Goal: Use online tool/utility: Use online tool/utility

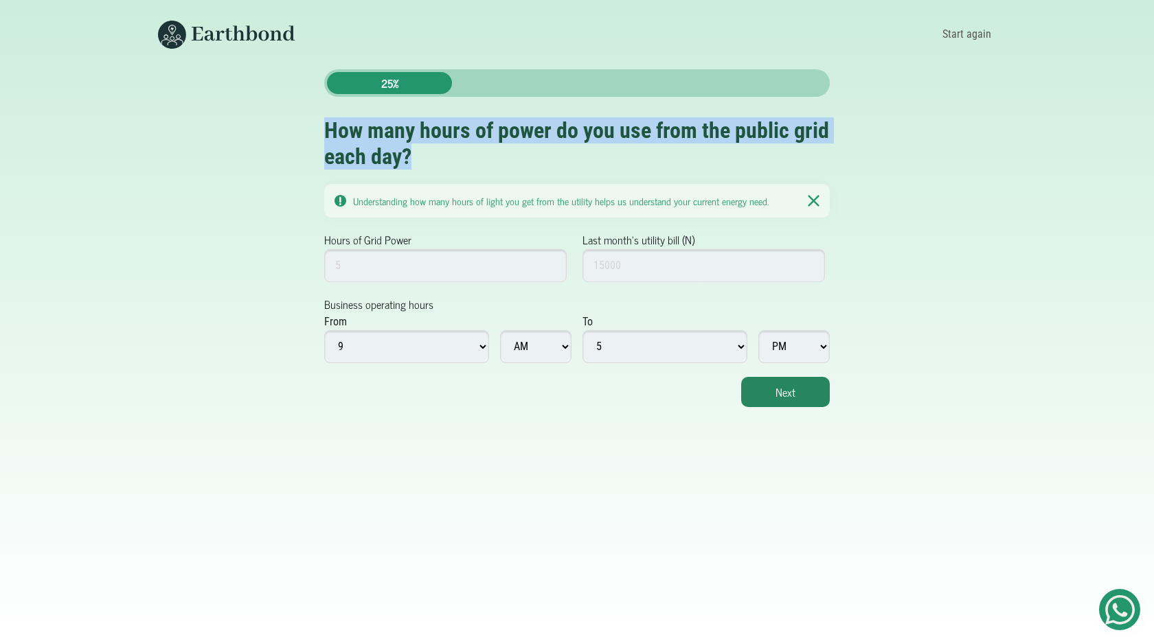
drag, startPoint x: 325, startPoint y: 126, endPoint x: 426, endPoint y: 154, distance: 104.1
copy h2 "How many hours of power do you use from the public grid each day?"
click at [426, 154] on h2 "How many hours of power do you use from the public grid each day?" at bounding box center [576, 143] width 505 height 53
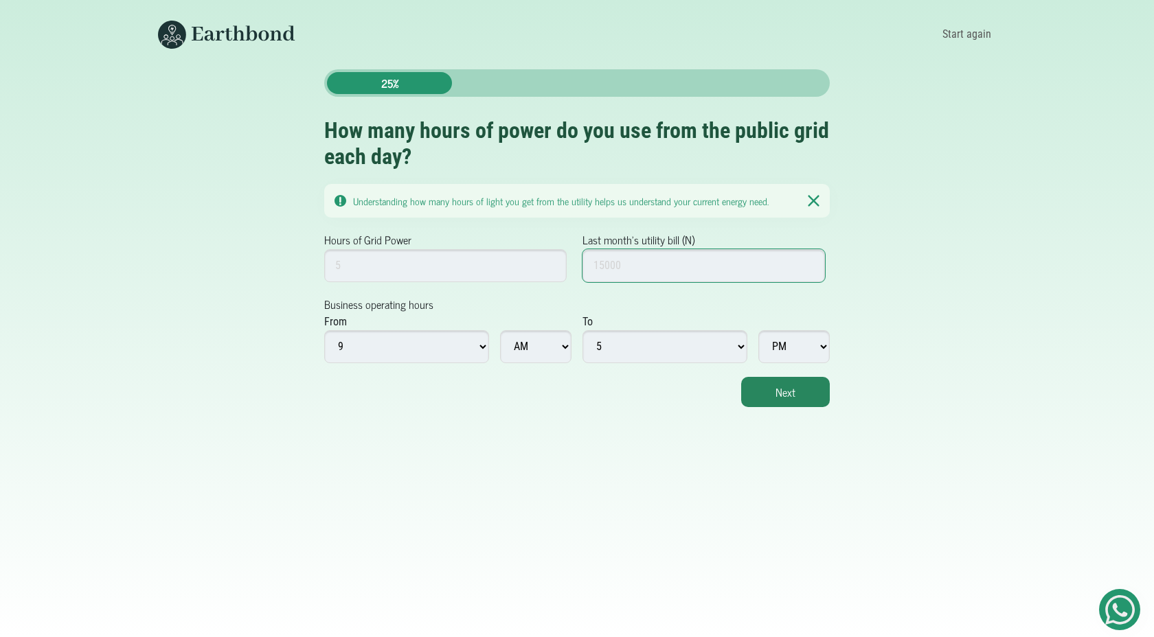
click at [617, 264] on input "Last month's utility bill (N)" at bounding box center [703, 265] width 242 height 33
type input "10000"
click at [618, 290] on div "Hours of Grid Power Last month's utility bill (N) 10000" at bounding box center [576, 263] width 505 height 65
click at [453, 269] on input "Hours of Grid Power" at bounding box center [445, 265] width 242 height 33
type input "60"
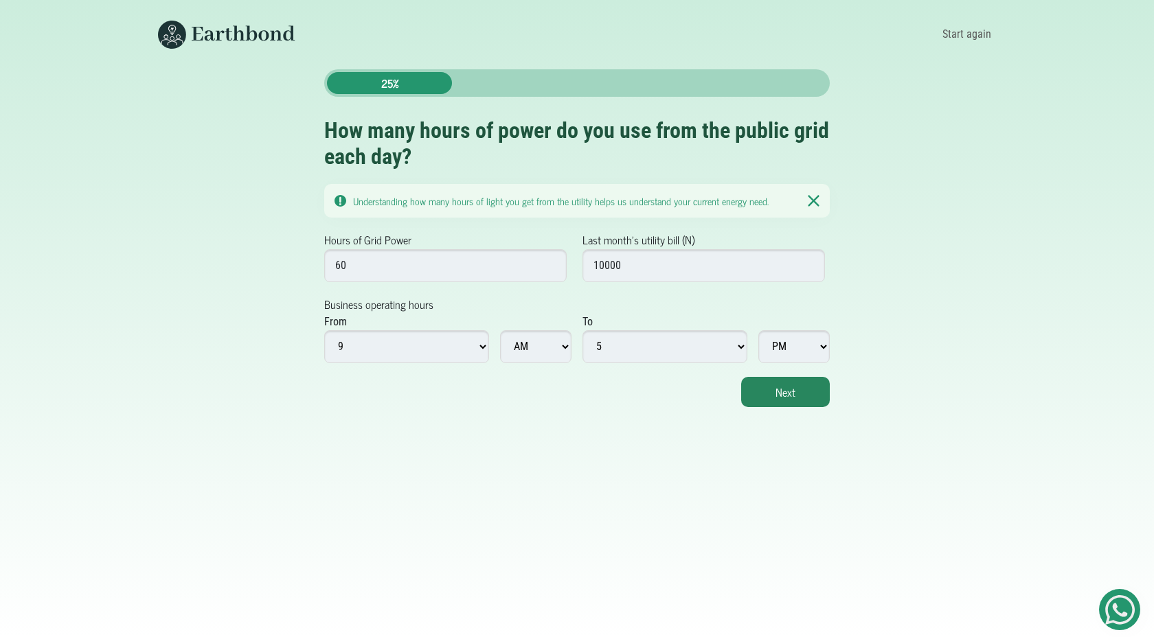
click at [462, 316] on div "From 1 2 3 4 5 6 7 8 9 10 11 12 AM PM" at bounding box center [447, 338] width 247 height 49
click at [799, 388] on button "Next" at bounding box center [785, 392] width 89 height 30
